Goal: Task Accomplishment & Management: Manage account settings

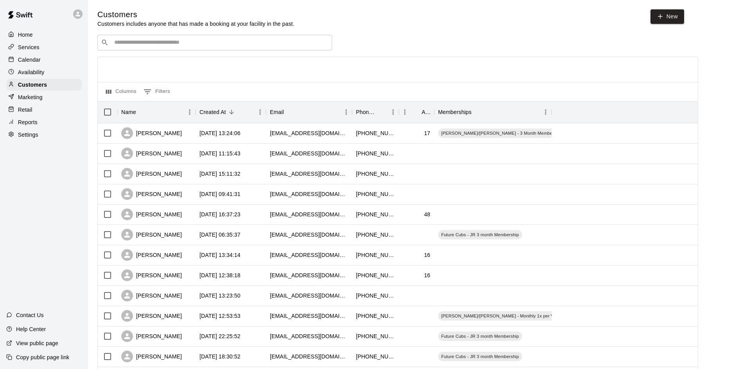
click at [60, 60] on div "Calendar" at bounding box center [43, 60] width 75 height 12
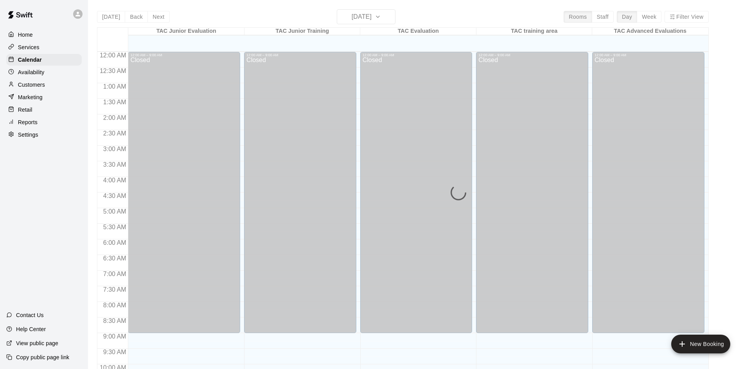
scroll to position [401, 0]
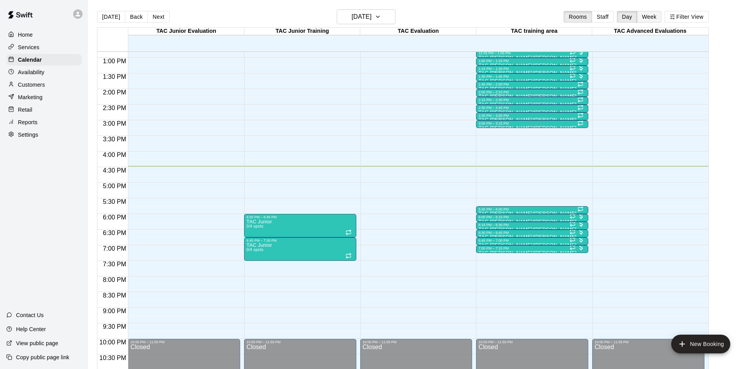
click at [644, 19] on button "Week" at bounding box center [649, 17] width 25 height 12
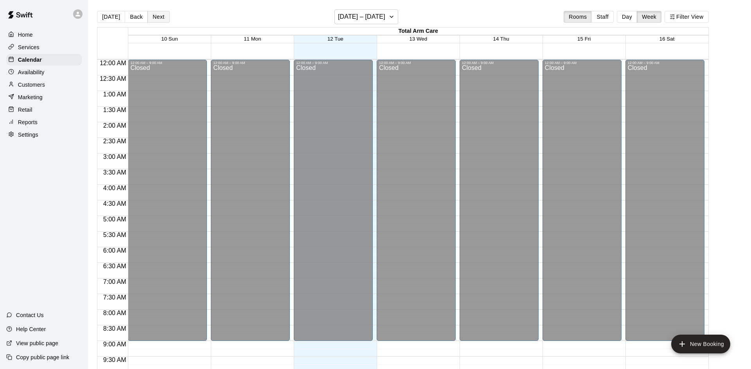
click at [159, 16] on button "Next" at bounding box center [158, 17] width 22 height 12
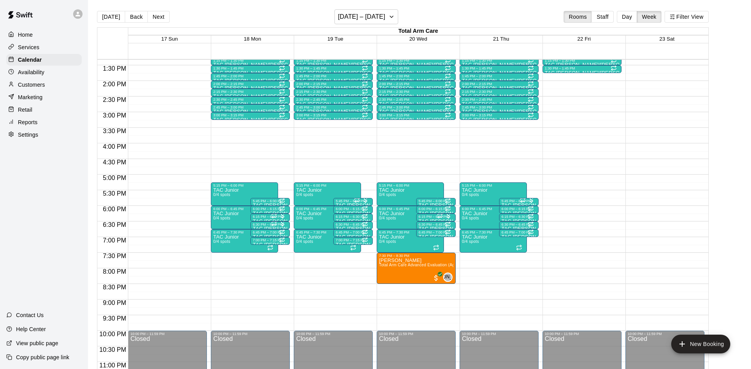
scroll to position [416, 0]
click at [386, 278] on button "edit" at bounding box center [387, 284] width 16 height 15
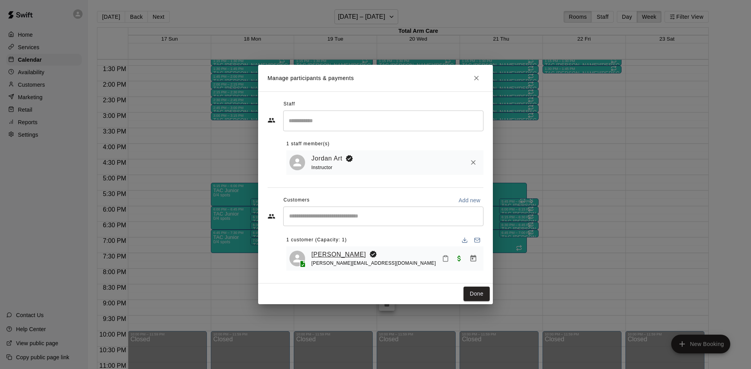
click at [342, 252] on link "[PERSON_NAME]" at bounding box center [338, 255] width 55 height 10
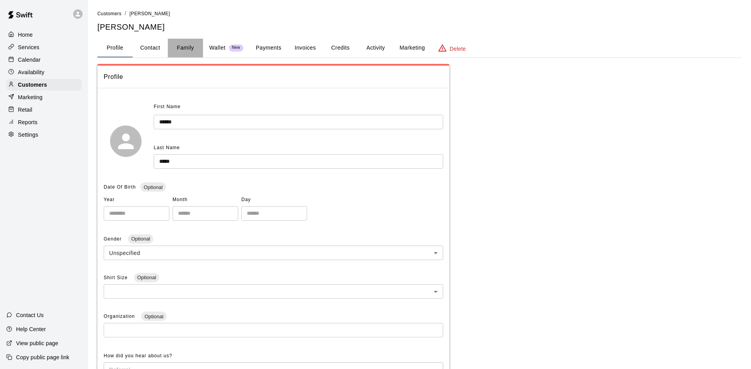
click at [190, 57] on button "Family" at bounding box center [185, 48] width 35 height 19
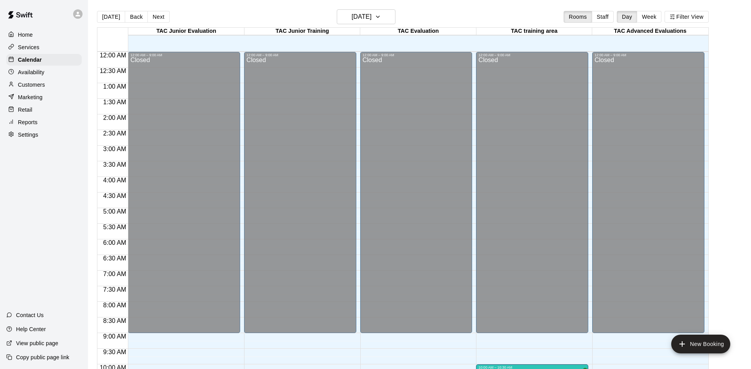
scroll to position [401, 0]
